Goal: Information Seeking & Learning: Find specific fact

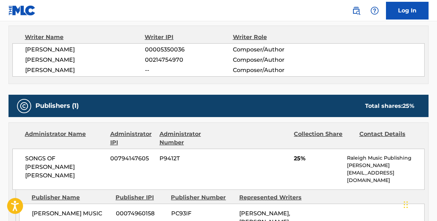
scroll to position [354, 0]
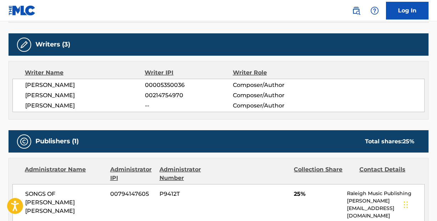
scroll to position [334, 0]
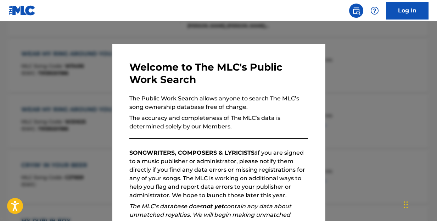
click at [394, 60] on div at bounding box center [218, 131] width 437 height 221
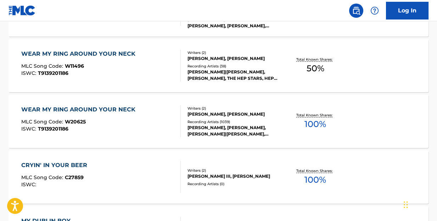
click at [125, 108] on div "WEAR MY RING AROUND YOUR NECK" at bounding box center [80, 109] width 118 height 8
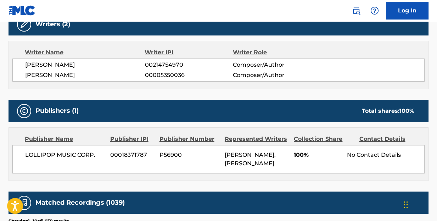
scroll to position [75, 0]
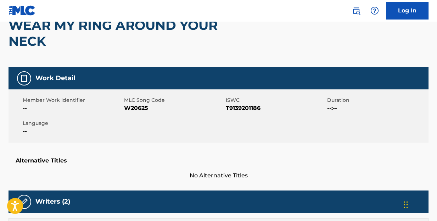
scroll to position [374, 0]
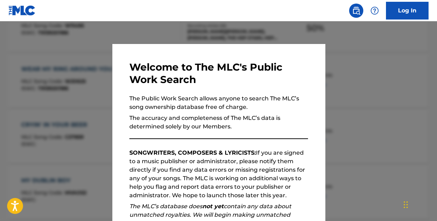
click at [358, 88] on div at bounding box center [218, 131] width 437 height 221
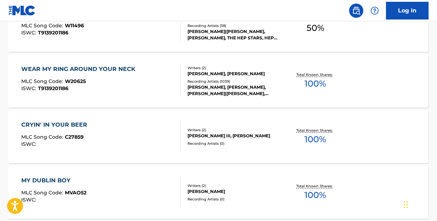
scroll to position [303, 0]
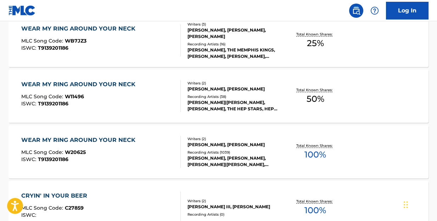
click at [114, 81] on div "WEAR MY RING AROUND YOUR NECK" at bounding box center [80, 84] width 118 height 8
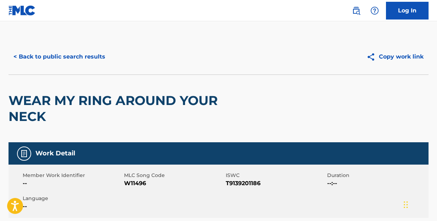
click at [79, 58] on button "< Back to public search results" at bounding box center [59, 57] width 102 height 18
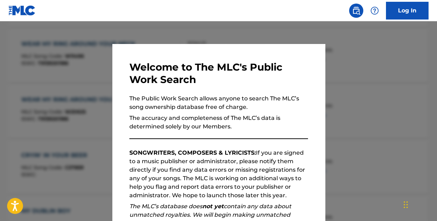
click at [405, 49] on div at bounding box center [218, 131] width 437 height 221
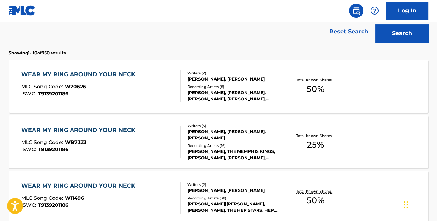
scroll to position [25, 0]
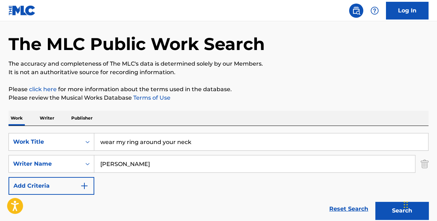
drag, startPoint x: 259, startPoint y: 147, endPoint x: 0, endPoint y: 135, distance: 258.8
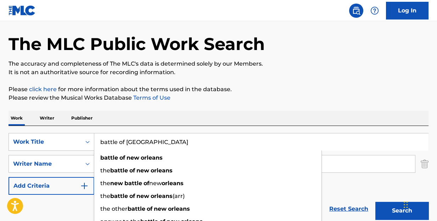
type input "battle of [GEOGRAPHIC_DATA]"
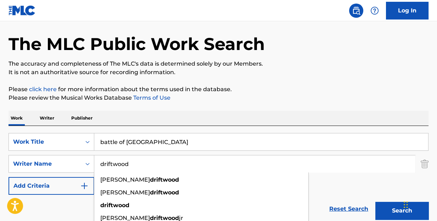
type input "driftwood"
click at [375, 202] on button "Search" at bounding box center [401, 211] width 53 height 18
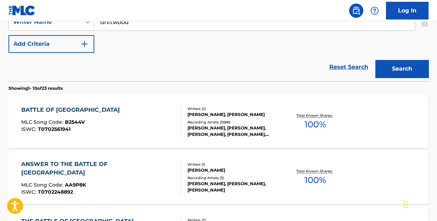
scroll to position [202, 0]
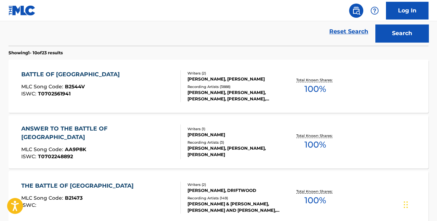
click at [88, 71] on div "BATTLE OF [GEOGRAPHIC_DATA]" at bounding box center [72, 74] width 102 height 8
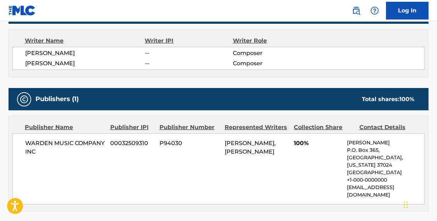
scroll to position [212, 0]
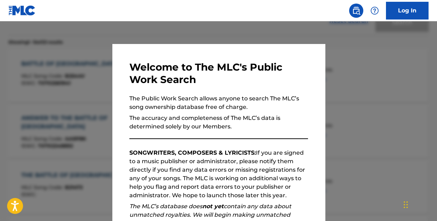
scroll to position [243, 0]
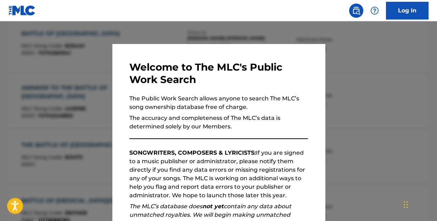
click at [397, 51] on div at bounding box center [218, 131] width 437 height 221
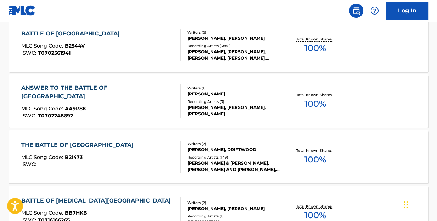
click at [132, 90] on div "ANSWER TO THE BATTLE OF [GEOGRAPHIC_DATA]" at bounding box center [97, 92] width 153 height 17
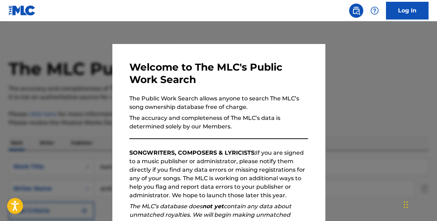
scroll to position [283, 0]
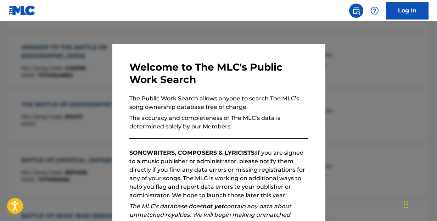
click at [370, 73] on div at bounding box center [218, 131] width 437 height 221
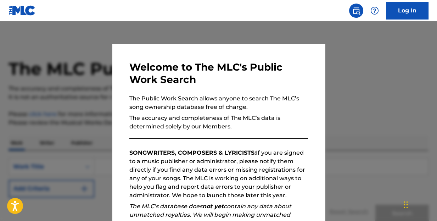
click at [376, 63] on div at bounding box center [218, 131] width 437 height 221
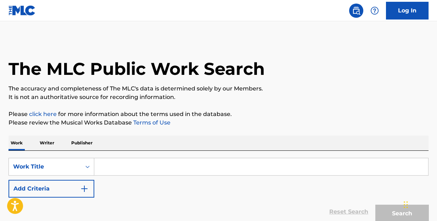
click at [102, 169] on input "Search Form" at bounding box center [261, 166] width 334 height 17
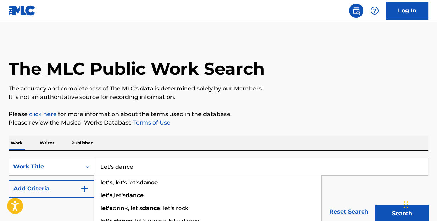
type input "Let's dance"
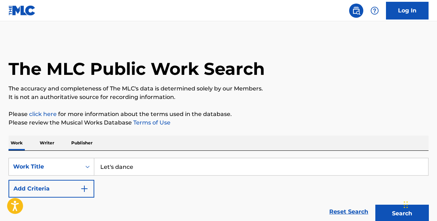
click at [84, 184] on img "Search Form" at bounding box center [84, 188] width 8 height 8
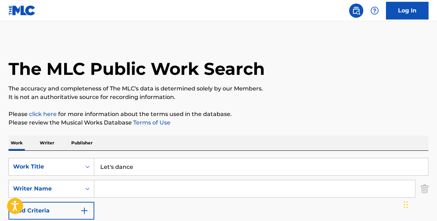
click at [124, 190] on input "Search Form" at bounding box center [254, 188] width 321 height 17
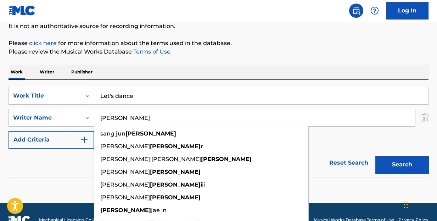
scroll to position [105, 0]
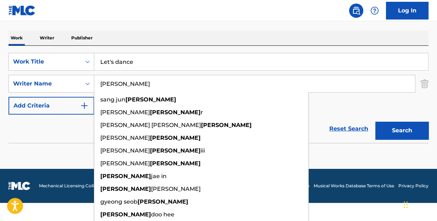
type input "Lee"
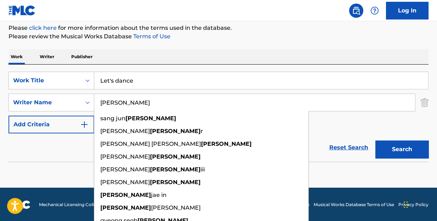
click at [403, 131] on form "SearchWithCriteriabde8089f-3911-42ba-8140-a75a7bec50bc Work Title Let's dance S…" at bounding box center [218, 117] width 420 height 90
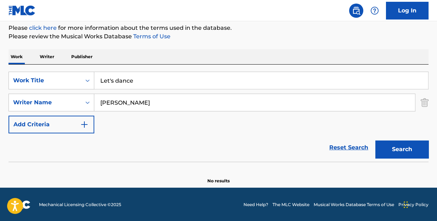
click at [397, 146] on button "Search" at bounding box center [401, 149] width 53 height 18
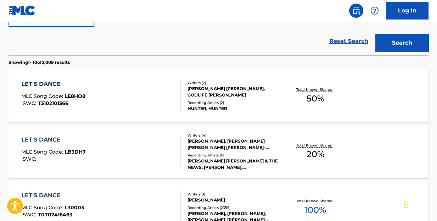
scroll to position [228, 0]
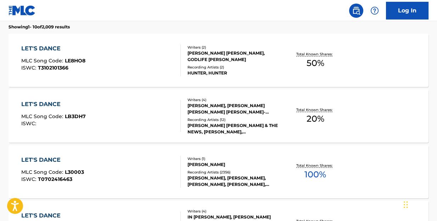
click at [47, 155] on div "LET'S DANCE" at bounding box center [52, 159] width 63 height 8
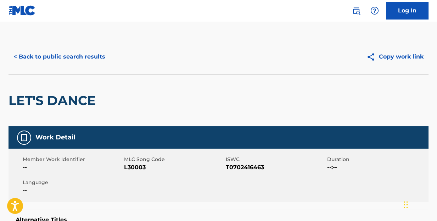
click at [89, 60] on button "< Back to public search results" at bounding box center [59, 57] width 102 height 18
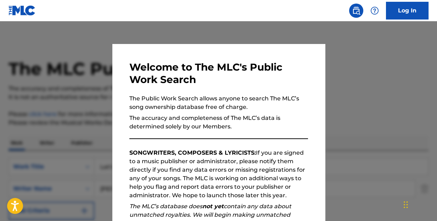
scroll to position [268, 0]
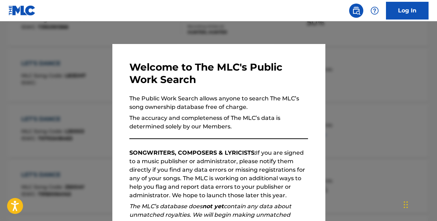
click at [364, 97] on div at bounding box center [218, 131] width 437 height 221
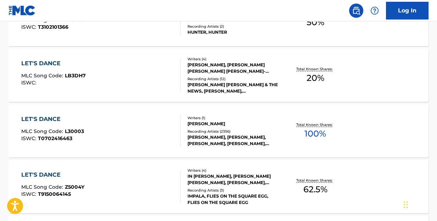
scroll to position [0, 0]
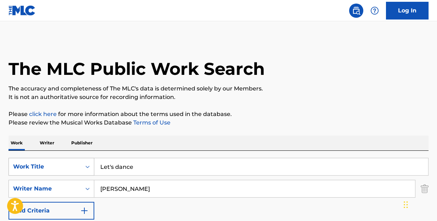
drag, startPoint x: 143, startPoint y: 166, endPoint x: 42, endPoint y: 167, distance: 100.9
click at [42, 167] on div "SearchWithCriteriabde8089f-3911-42ba-8140-a75a7bec50bc Work Title Let's dance" at bounding box center [218, 167] width 420 height 18
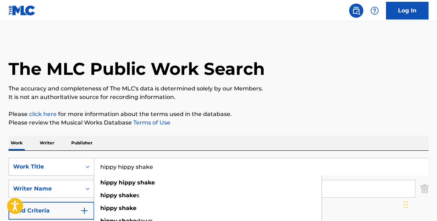
type input "hippy hippy shake"
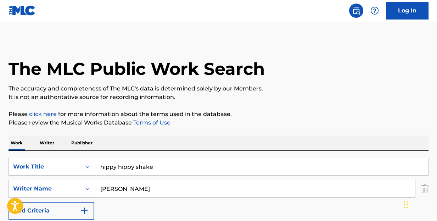
click at [105, 191] on input "Lee" at bounding box center [254, 188] width 321 height 17
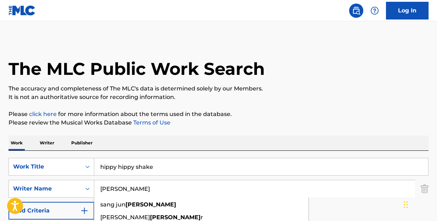
click at [105, 191] on input "Lee" at bounding box center [254, 188] width 321 height 17
type input "romero"
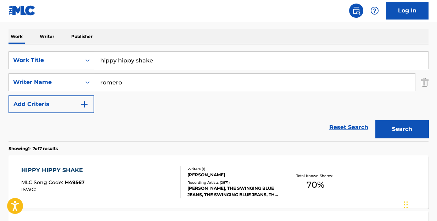
scroll to position [177, 0]
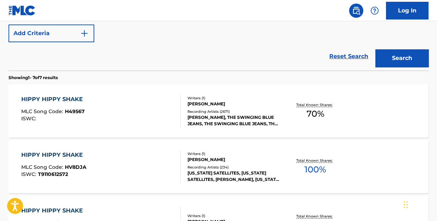
click at [75, 152] on div "HIPPY HIPPY SHAKE" at bounding box center [53, 155] width 65 height 8
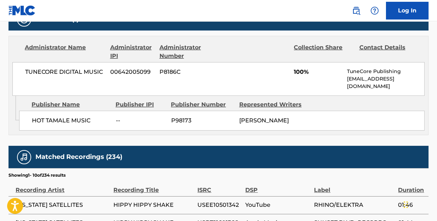
scroll to position [283, 0]
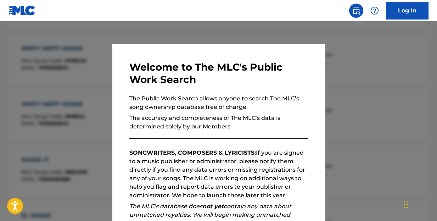
scroll to position [217, 0]
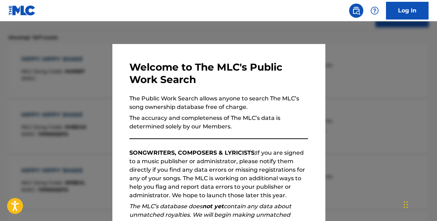
click at [374, 72] on div at bounding box center [218, 131] width 437 height 221
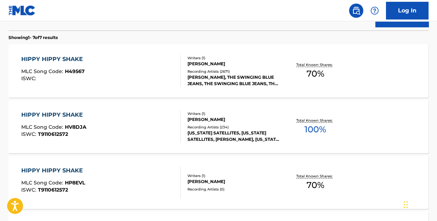
click at [67, 56] on div "HIPPY HIPPY SHAKE" at bounding box center [53, 59] width 65 height 8
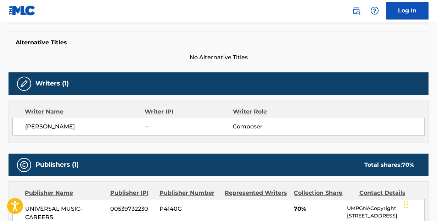
scroll to position [212, 0]
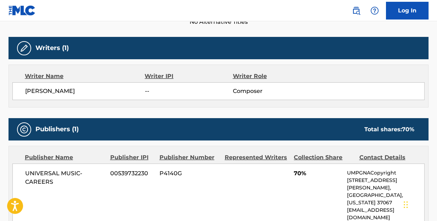
scroll to position [257, 0]
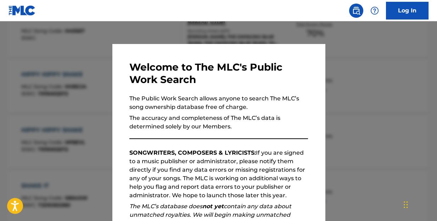
click at [382, 84] on div at bounding box center [218, 131] width 437 height 221
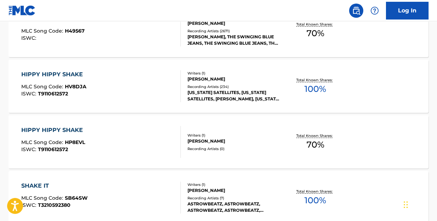
scroll to position [222, 0]
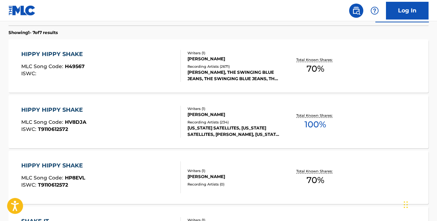
click at [74, 55] on div "HIPPY HIPPY SHAKE" at bounding box center [53, 54] width 65 height 8
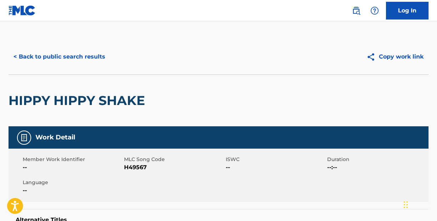
scroll to position [262, 0]
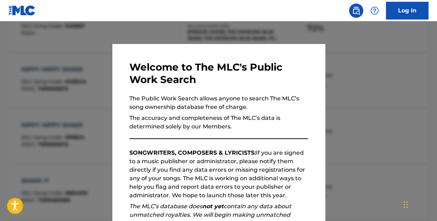
click at [391, 83] on div at bounding box center [218, 131] width 437 height 221
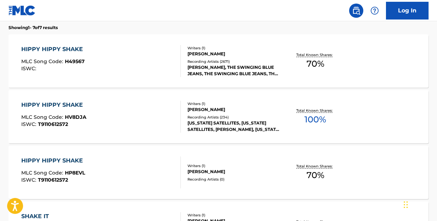
scroll to position [192, 0]
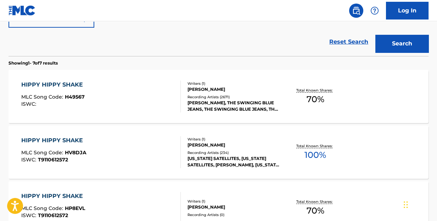
click at [69, 82] on div "HIPPY HIPPY SHAKE" at bounding box center [53, 84] width 65 height 8
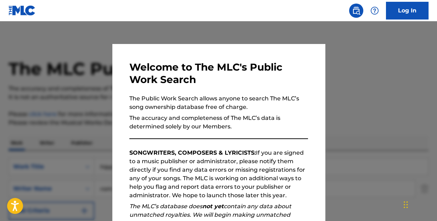
scroll to position [232, 0]
